Goal: Transaction & Acquisition: Obtain resource

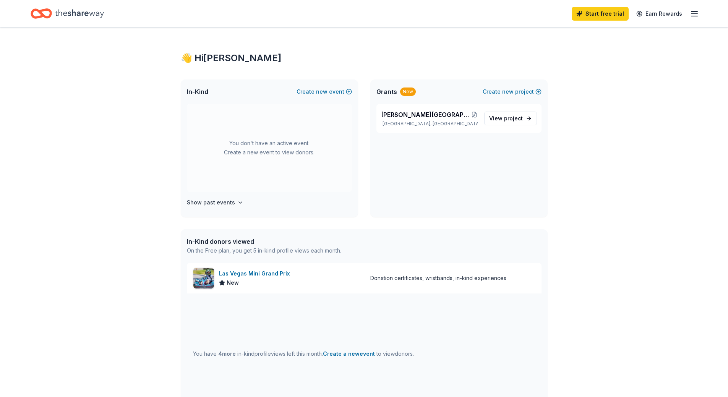
click at [409, 92] on div "New" at bounding box center [408, 91] width 16 height 8
click at [499, 121] on span "View project" at bounding box center [506, 118] width 34 height 9
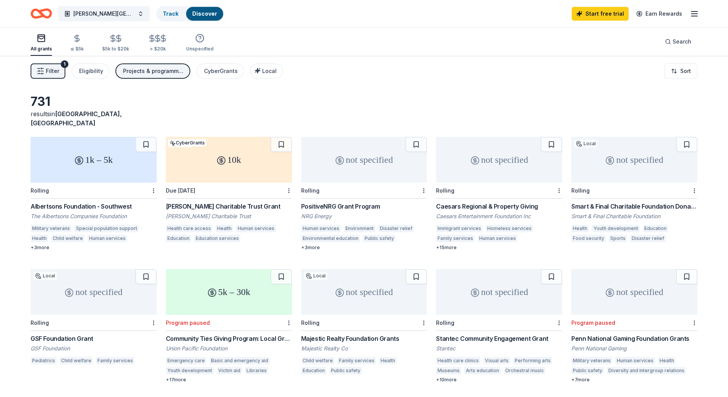
click at [86, 163] on div "1k – 5k" at bounding box center [94, 160] width 126 height 46
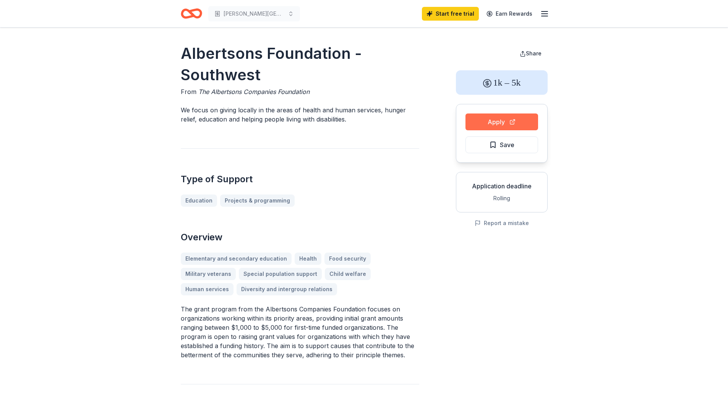
click at [500, 122] on button "Apply" at bounding box center [501, 121] width 73 height 17
